Goal: Find specific page/section: Find specific page/section

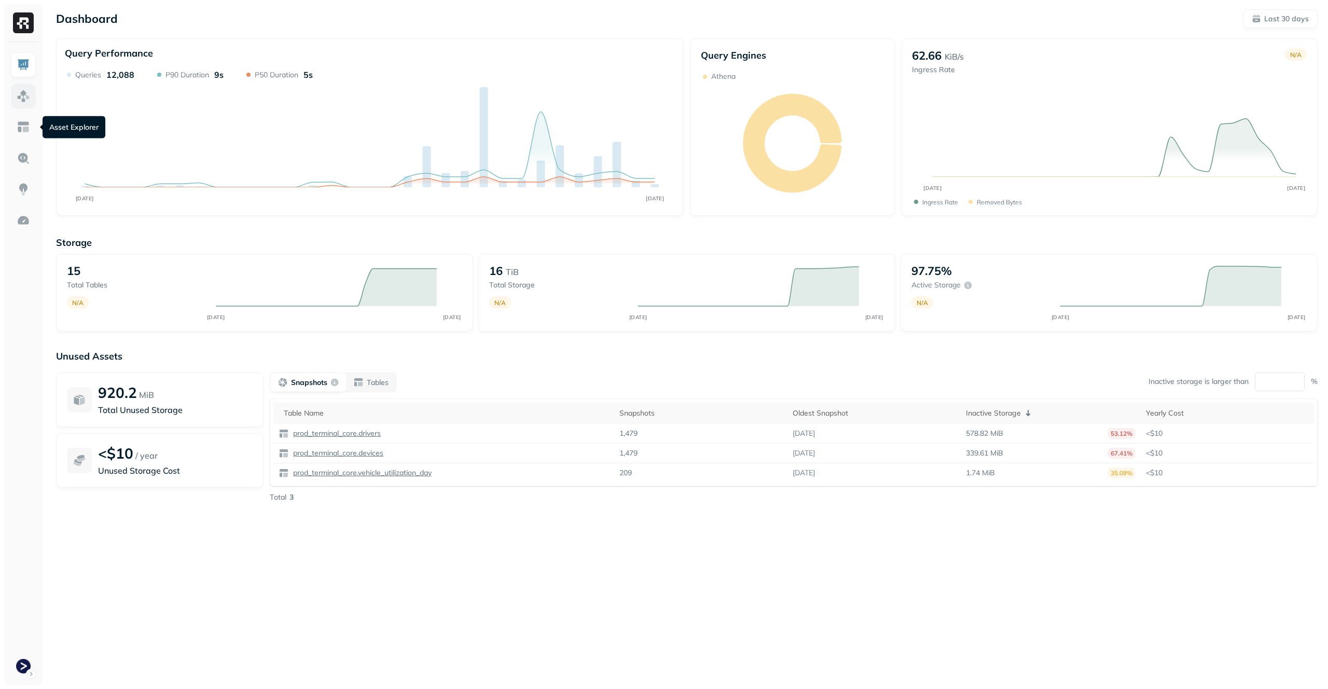
click at [32, 97] on link at bounding box center [23, 96] width 25 height 25
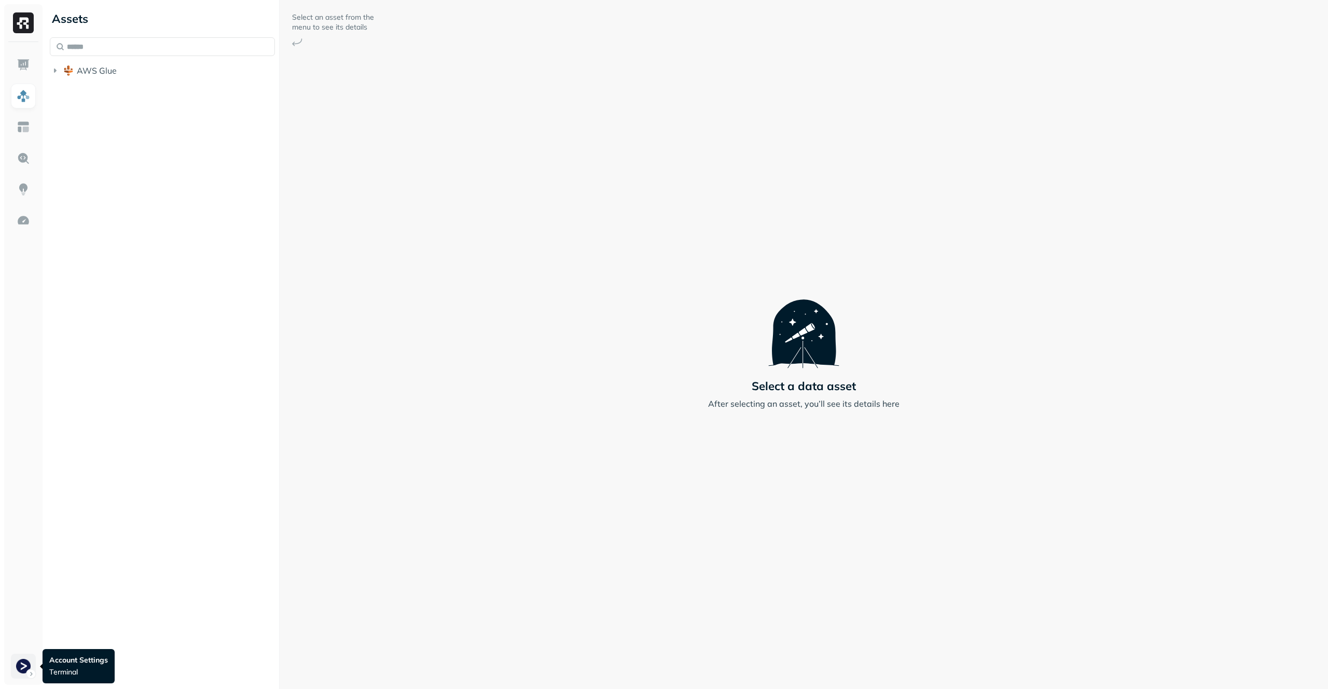
click at [31, 669] on html "Assets AWS Glue Select an asset from the menu to see its details Select a data …" at bounding box center [664, 344] width 1328 height 689
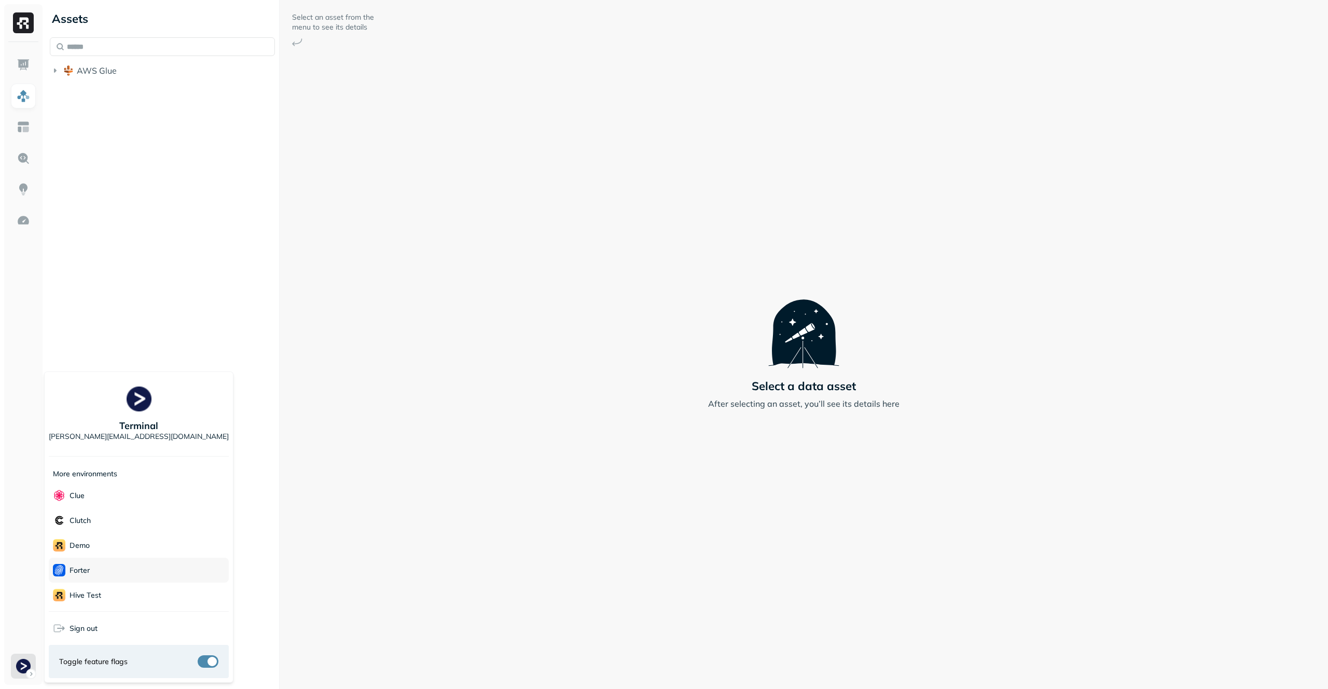
click at [112, 578] on div "Forter" at bounding box center [139, 570] width 180 height 25
